Goal: Information Seeking & Learning: Learn about a topic

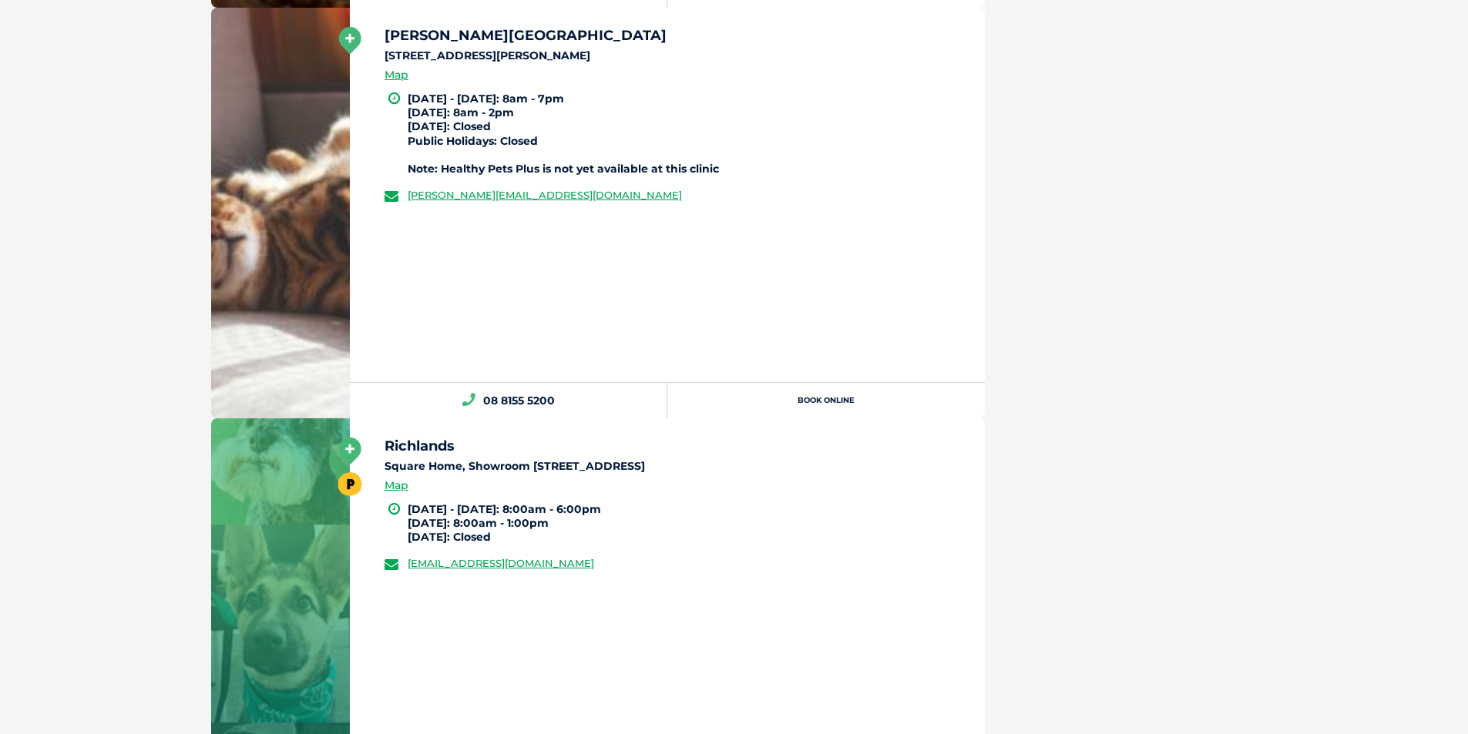
scroll to position [36540, 0]
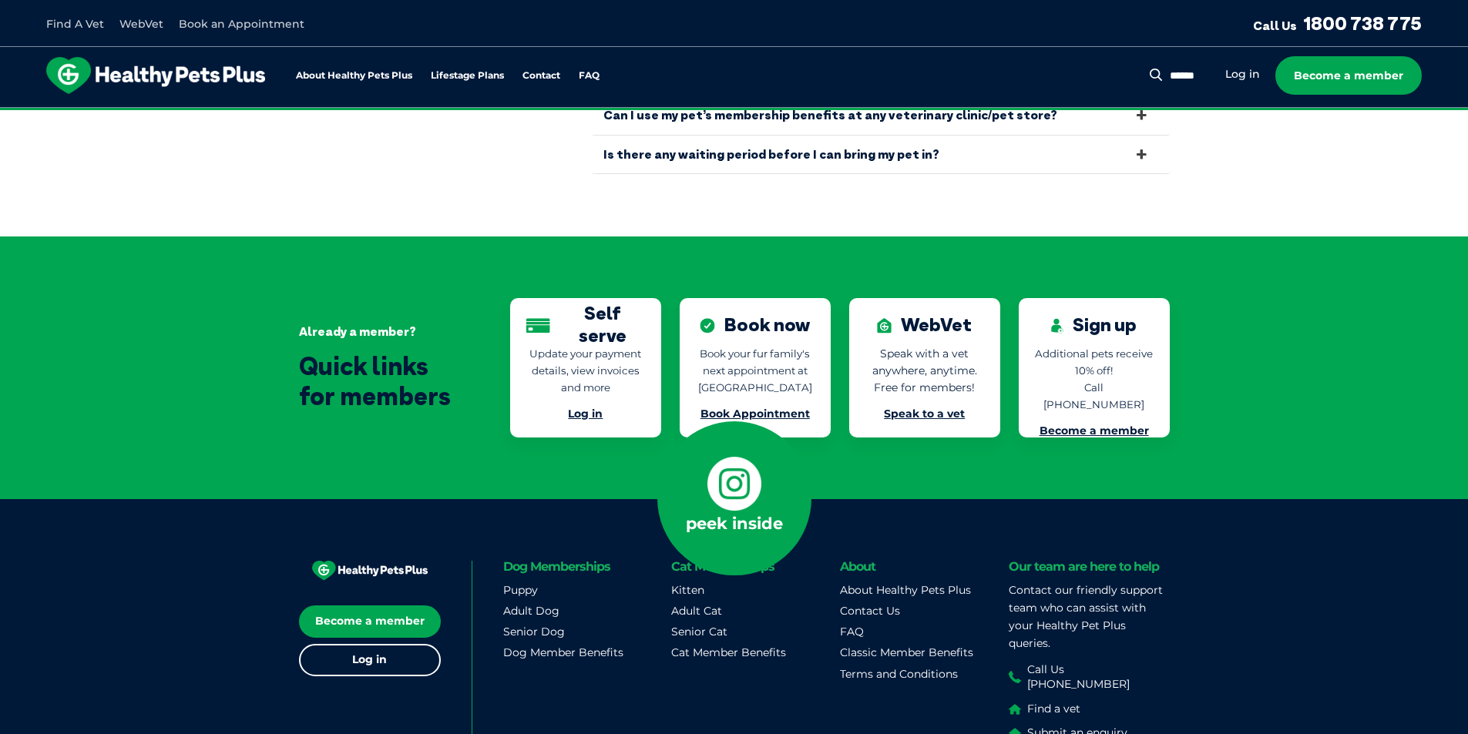
scroll to position [3443, 0]
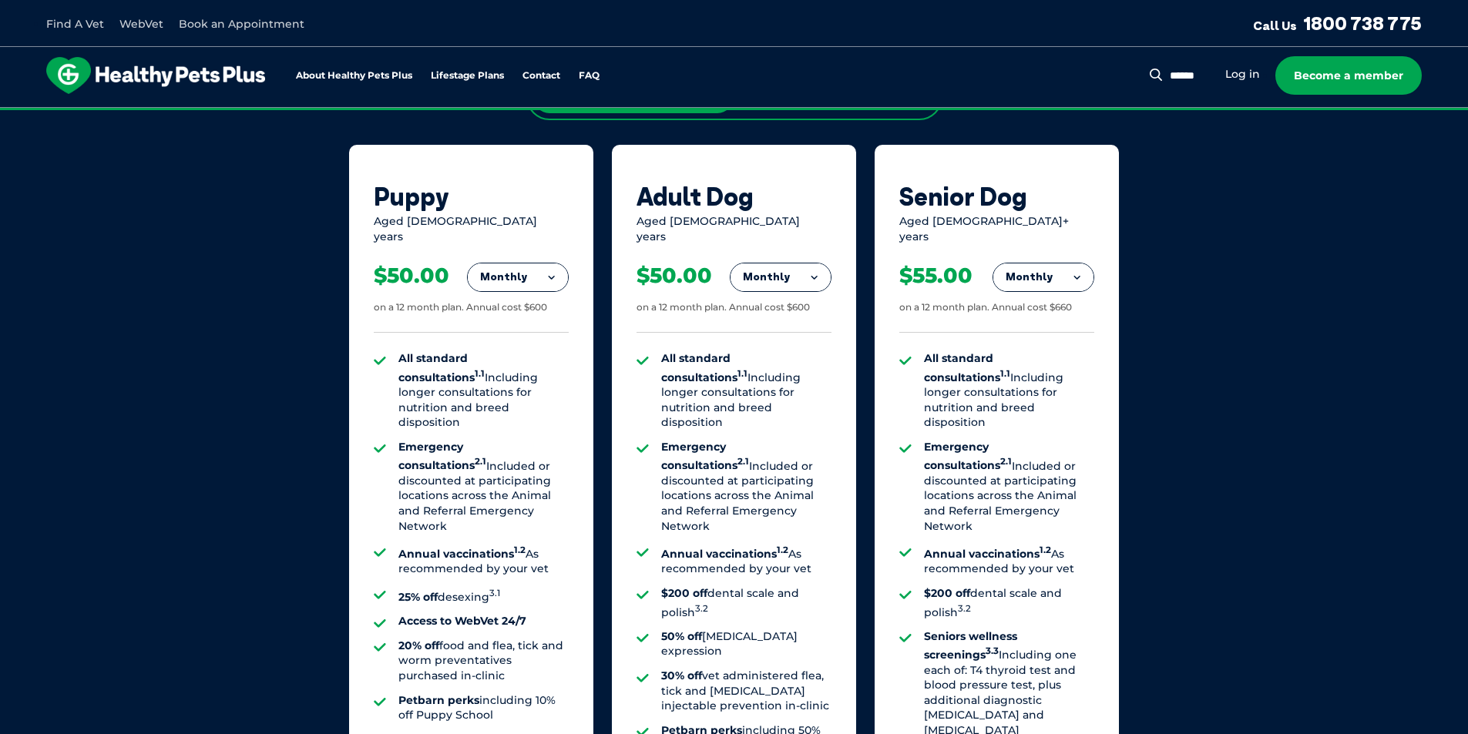
scroll to position [1079, 0]
